Goal: Find specific page/section: Find specific page/section

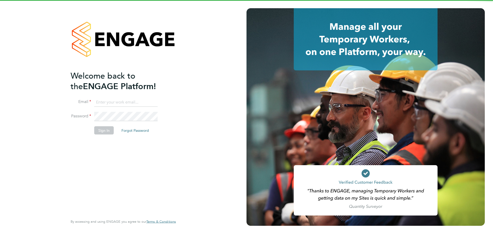
type input "[EMAIL_ADDRESS][DOMAIN_NAME]"
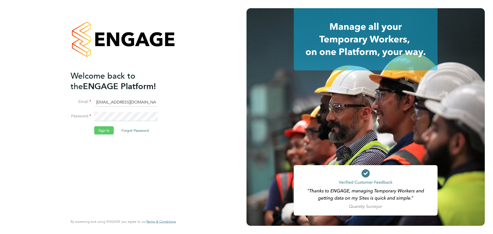
click at [112, 129] on button "Sign In" at bounding box center [103, 130] width 19 height 8
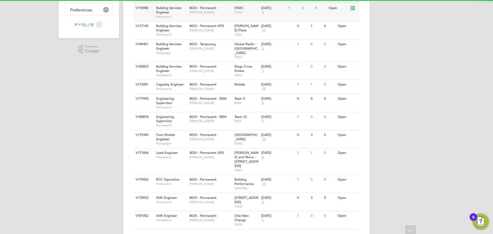
scroll to position [136, 0]
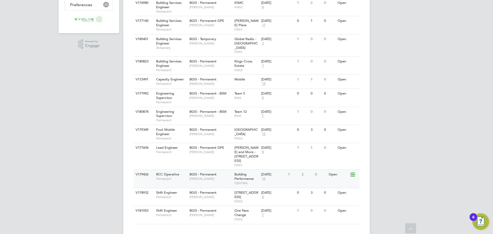
click at [183, 170] on div "RCC Operative Permanent" at bounding box center [170, 176] width 36 height 13
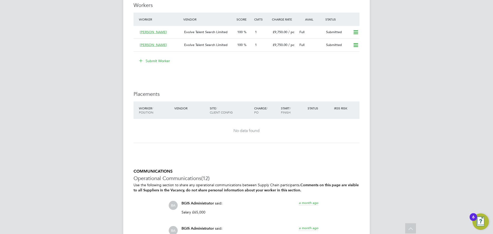
scroll to position [1058, 0]
